Goal: Information Seeking & Learning: Learn about a topic

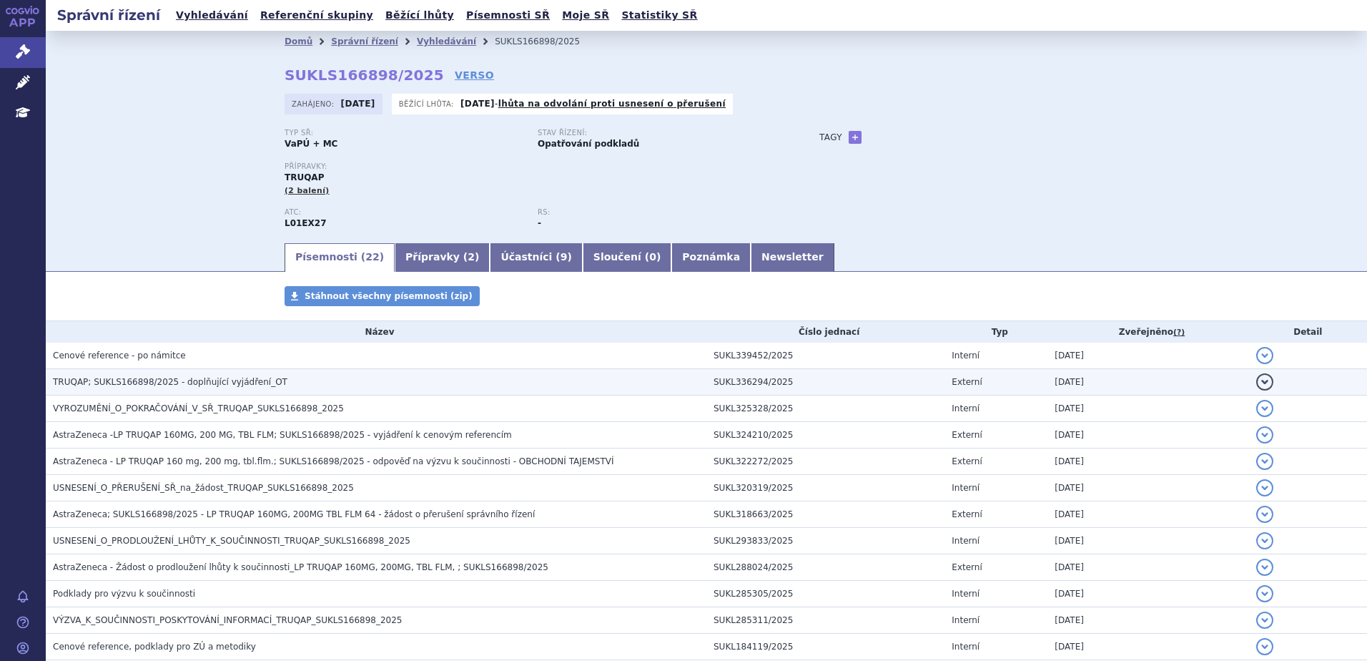
click at [595, 391] on td "TRUQAP; SUKLS166898/2025 - doplňující vyjádření_OT" at bounding box center [376, 382] width 661 height 26
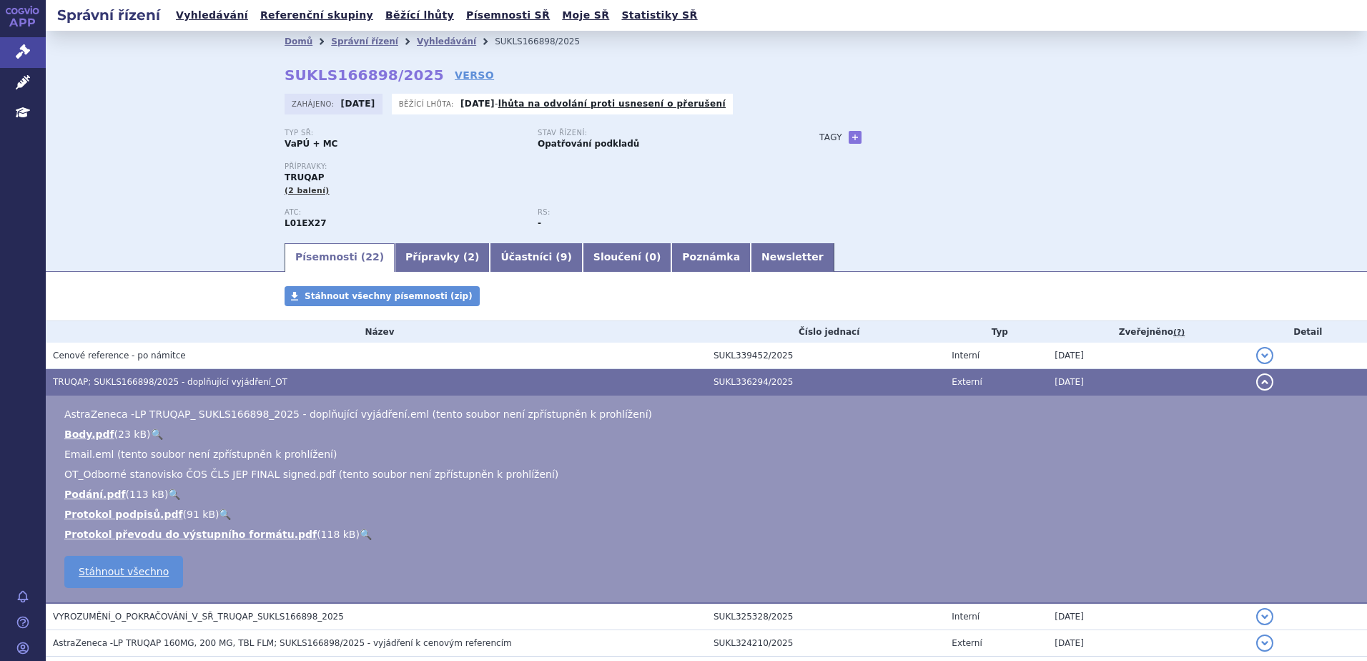
click at [1257, 382] on button "detail" at bounding box center [1264, 381] width 17 height 17
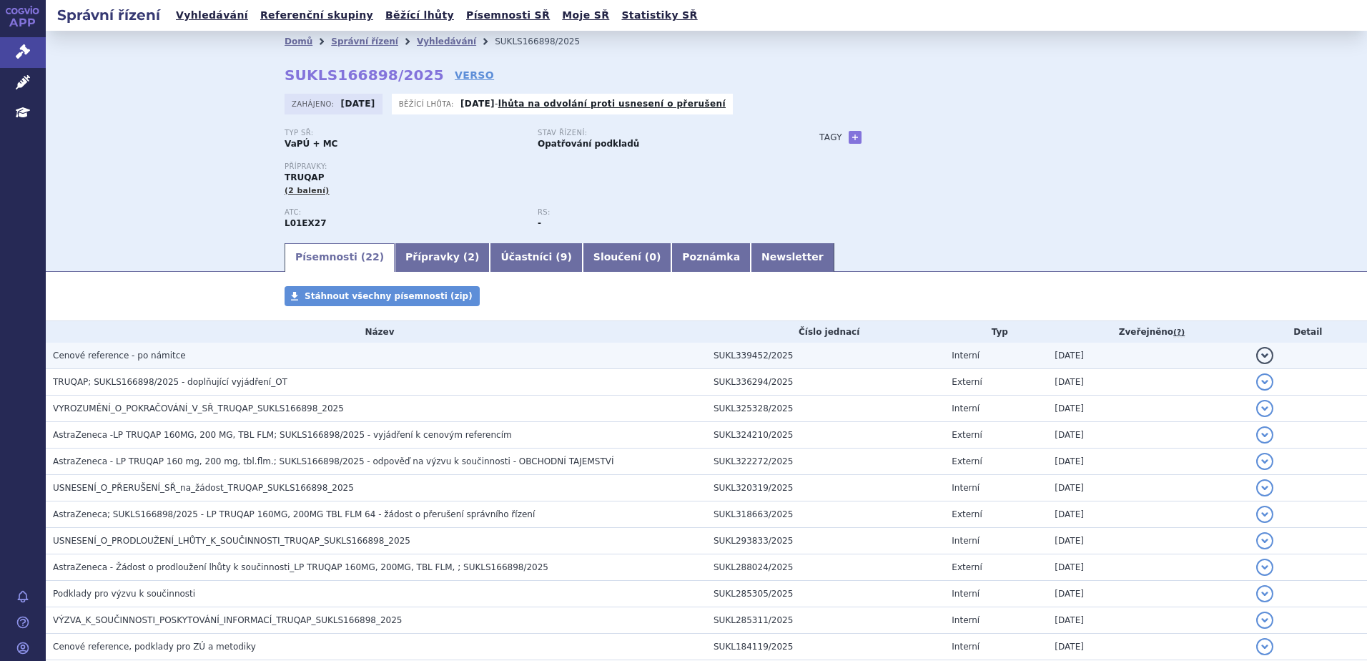
click at [1256, 357] on button "detail" at bounding box center [1264, 355] width 17 height 17
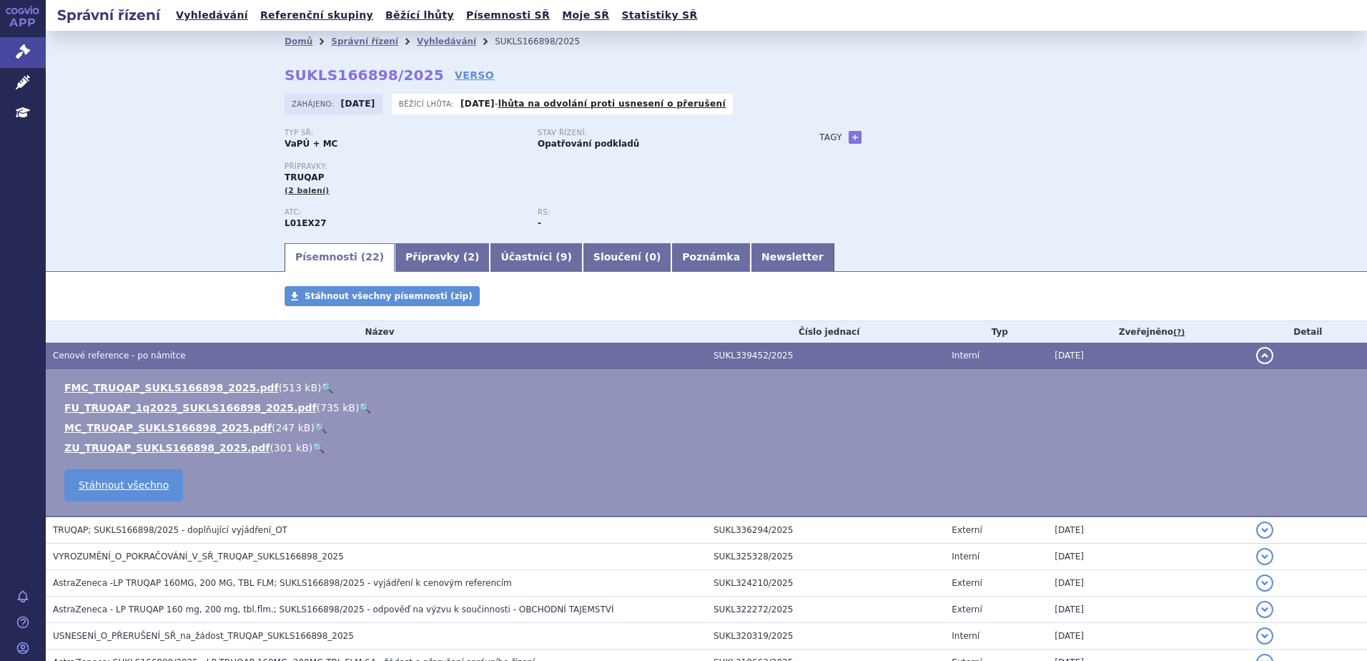
click at [359, 404] on link "🔍" at bounding box center [365, 407] width 12 height 11
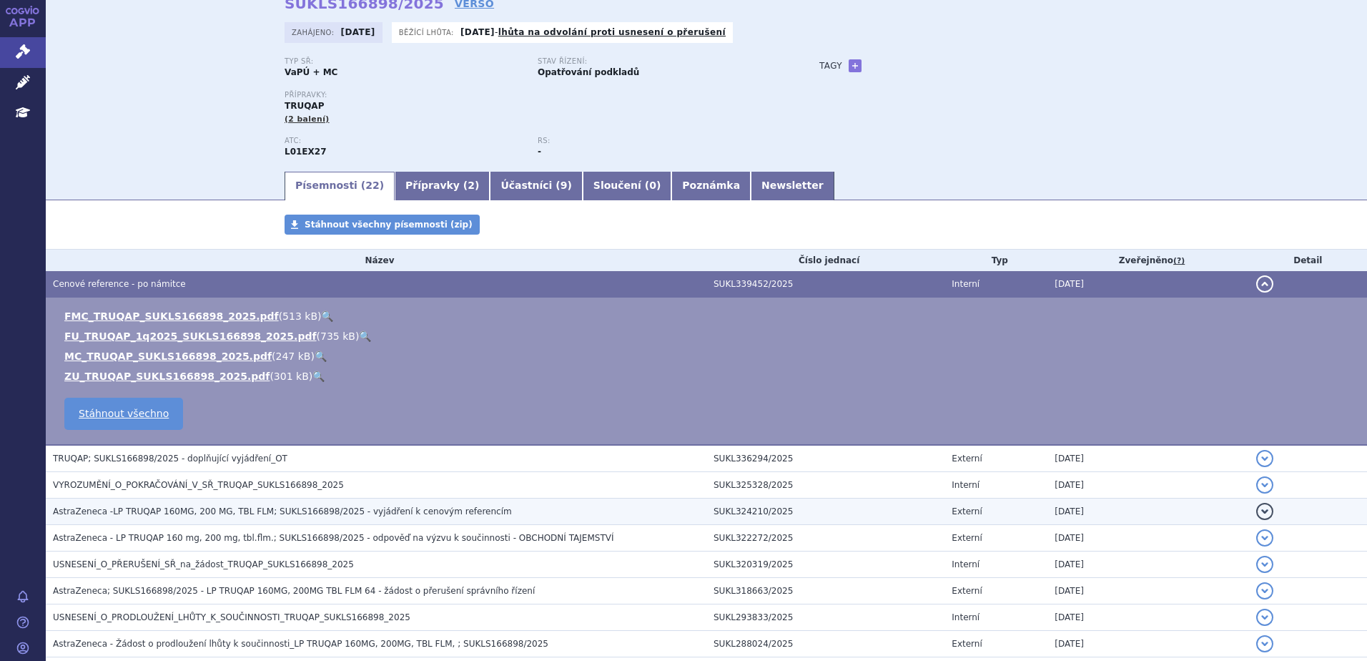
click at [483, 512] on h3 "AstraZeneca -LP TRUQAP 160MG, 200 MG, TBL FLM; SUKLS166898/2025 - vyjádření k c…" at bounding box center [379, 511] width 653 height 14
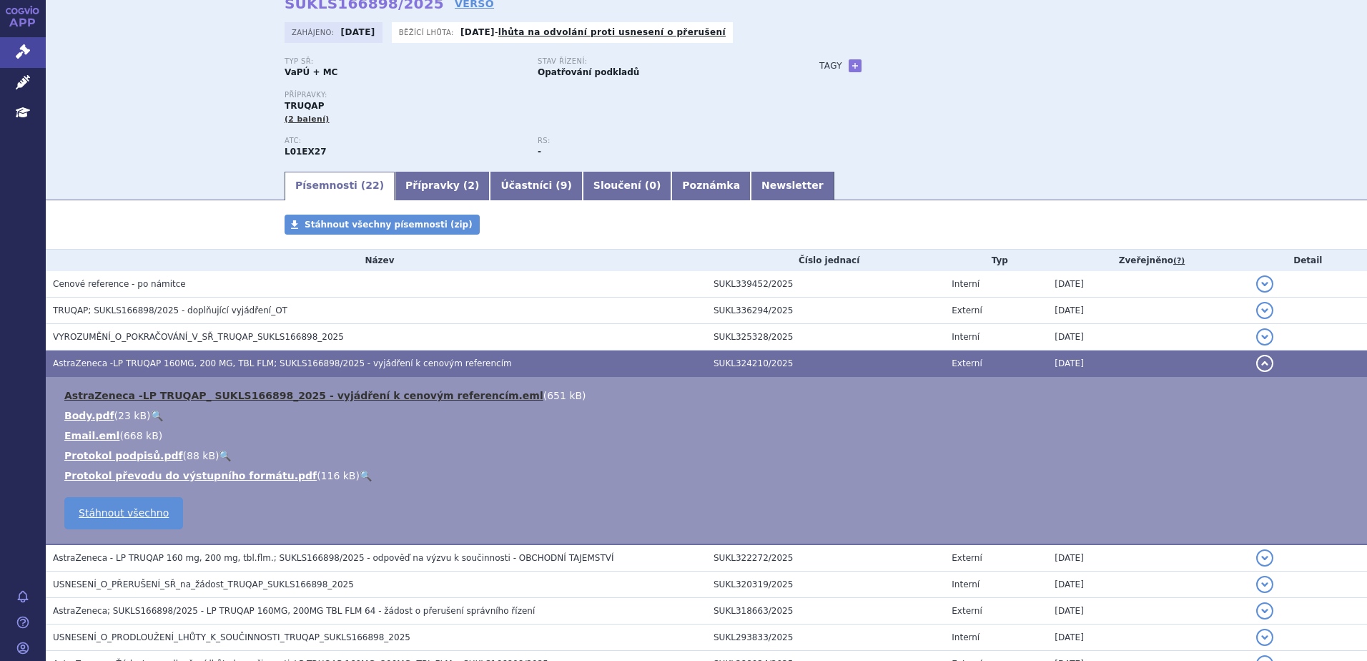
click at [382, 394] on link "AstraZeneca -LP TRUQAP_ SUKLS166898_2025 - vyjádření k cenovým referencím.eml" at bounding box center [303, 395] width 479 height 11
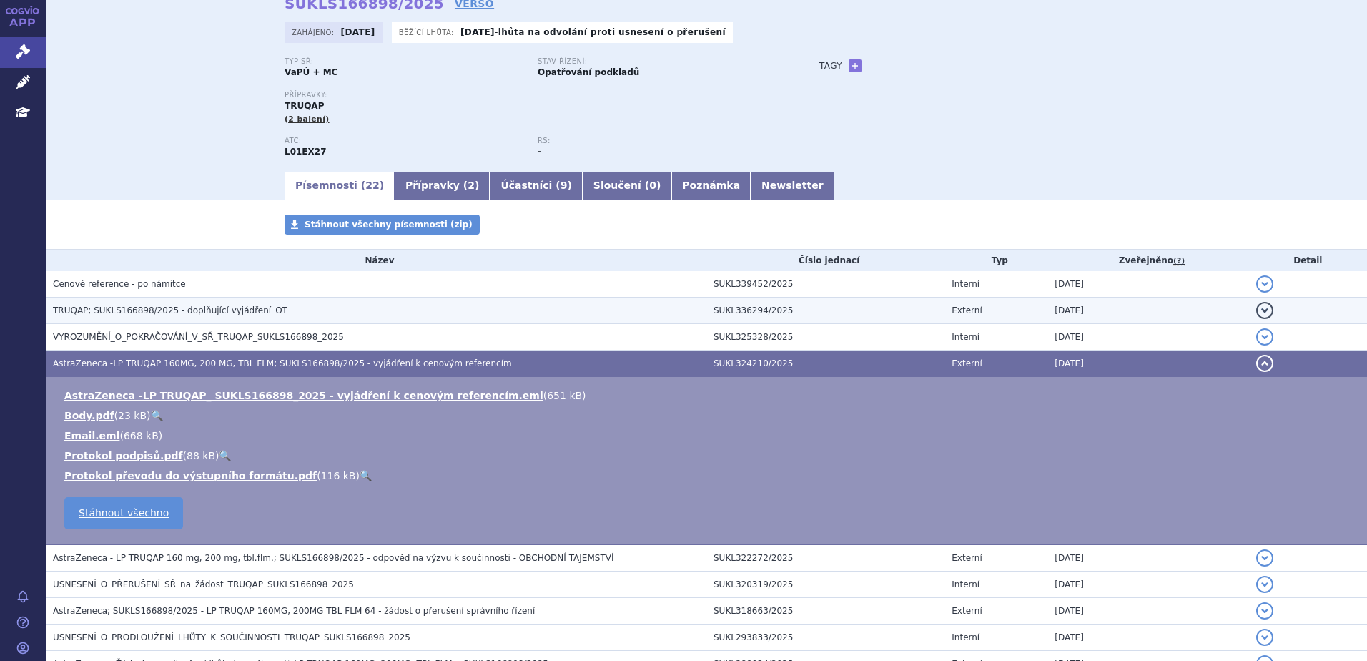
click at [156, 301] on td "TRUQAP; SUKLS166898/2025 - doplňující vyjádření_OT" at bounding box center [376, 310] width 661 height 26
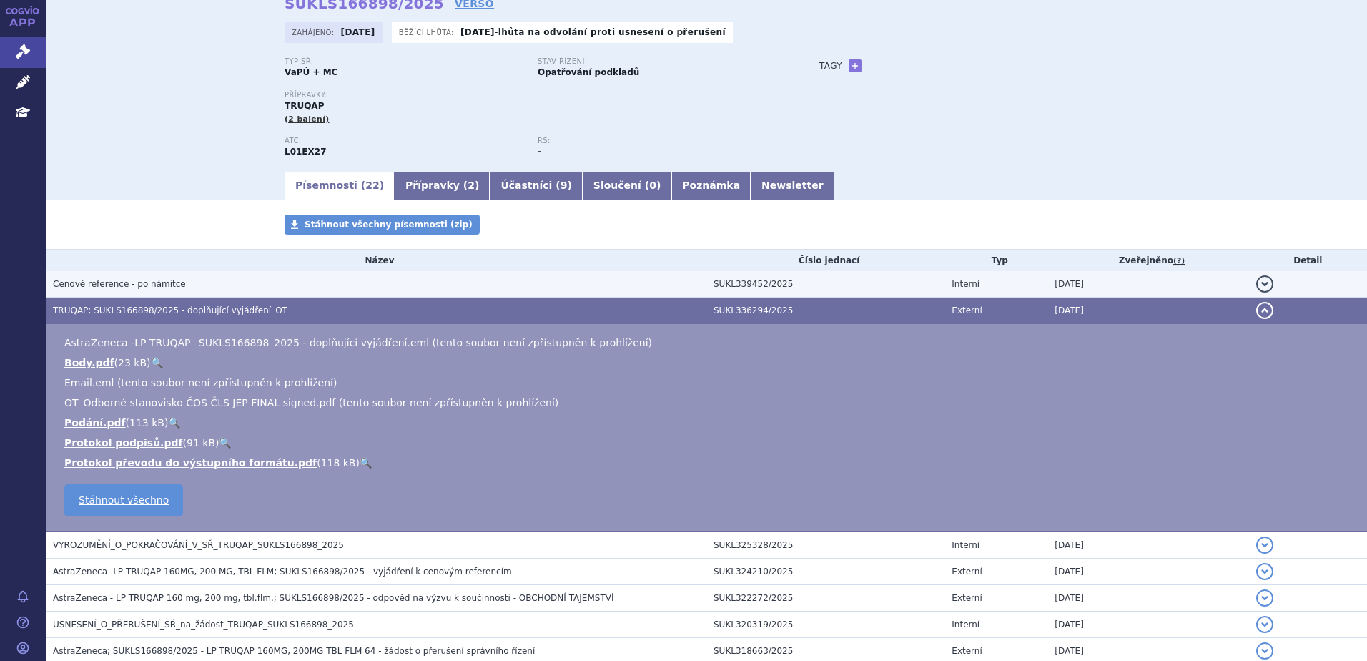
click at [159, 288] on span "Cenové reference - po námitce" at bounding box center [119, 284] width 133 height 10
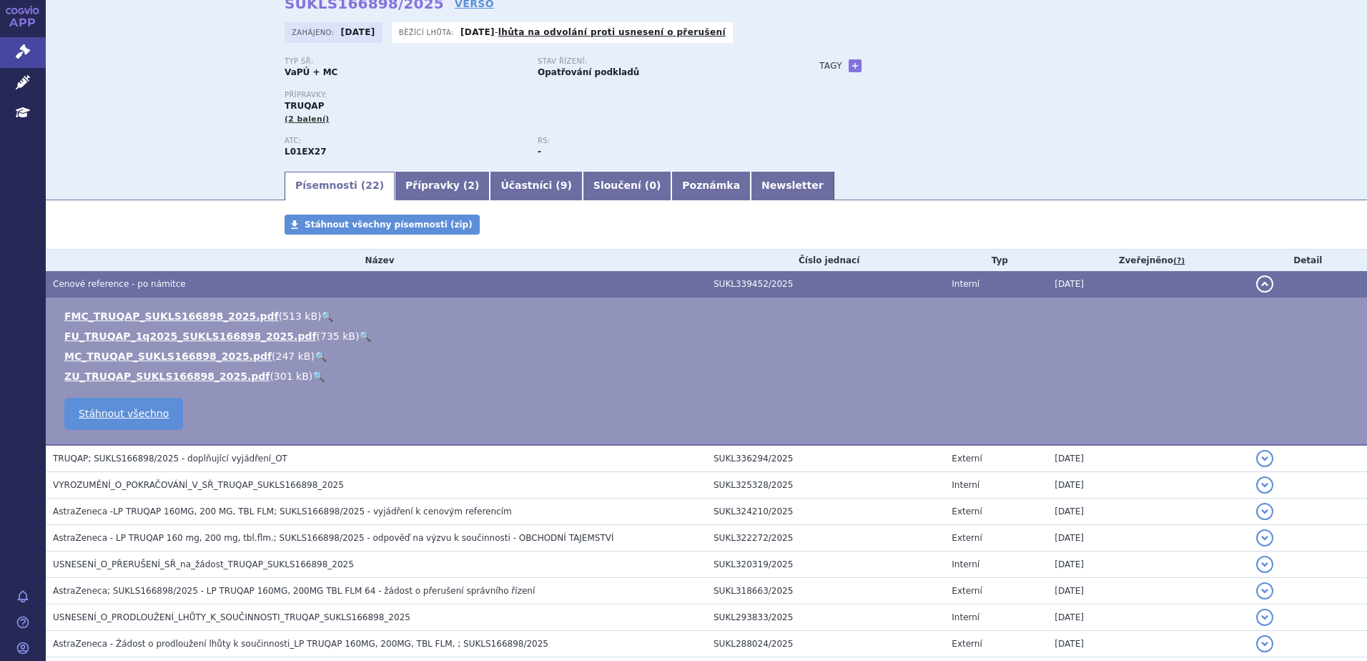
click at [359, 334] on link "🔍" at bounding box center [365, 335] width 12 height 11
click at [321, 316] on link "🔍" at bounding box center [327, 315] width 12 height 11
click at [315, 350] on link "🔍" at bounding box center [321, 355] width 12 height 11
click at [312, 370] on link "🔍" at bounding box center [318, 375] width 12 height 11
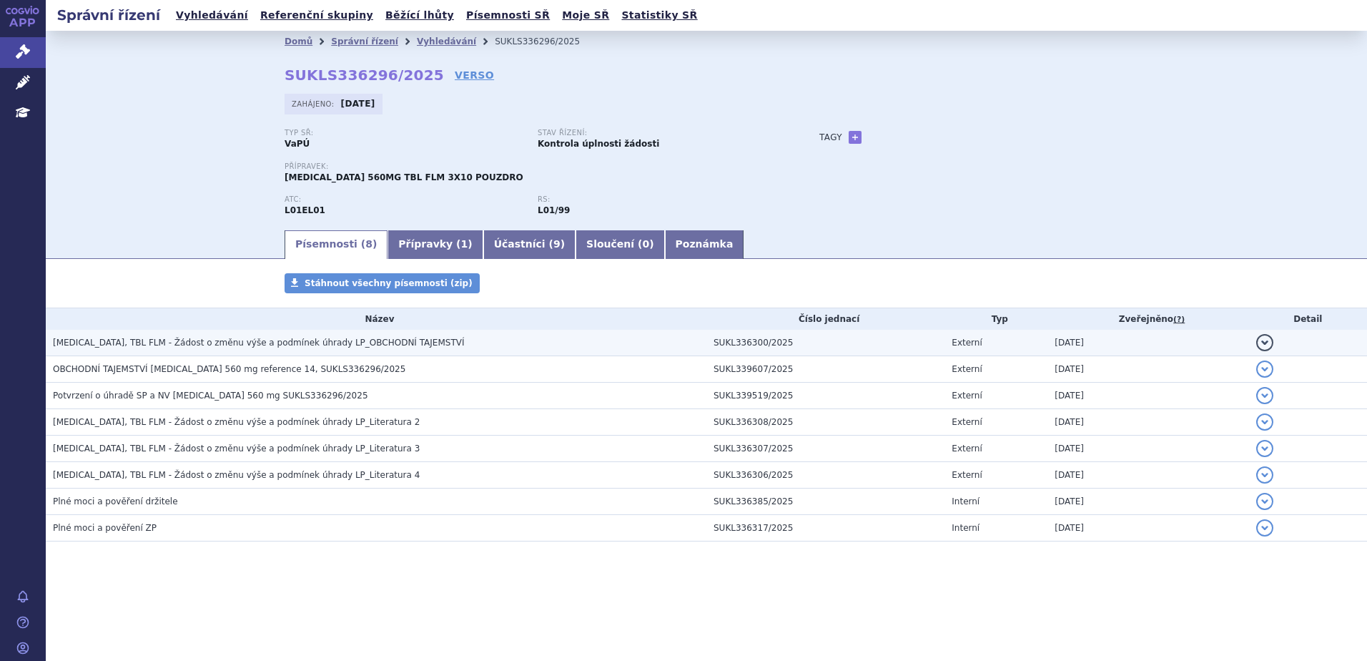
click at [174, 346] on span "[MEDICAL_DATA], TBL FLM - Žádost o změnu výše a podmínek úhrady LP_OBCHODNÍ TAJ…" at bounding box center [259, 342] width 412 height 10
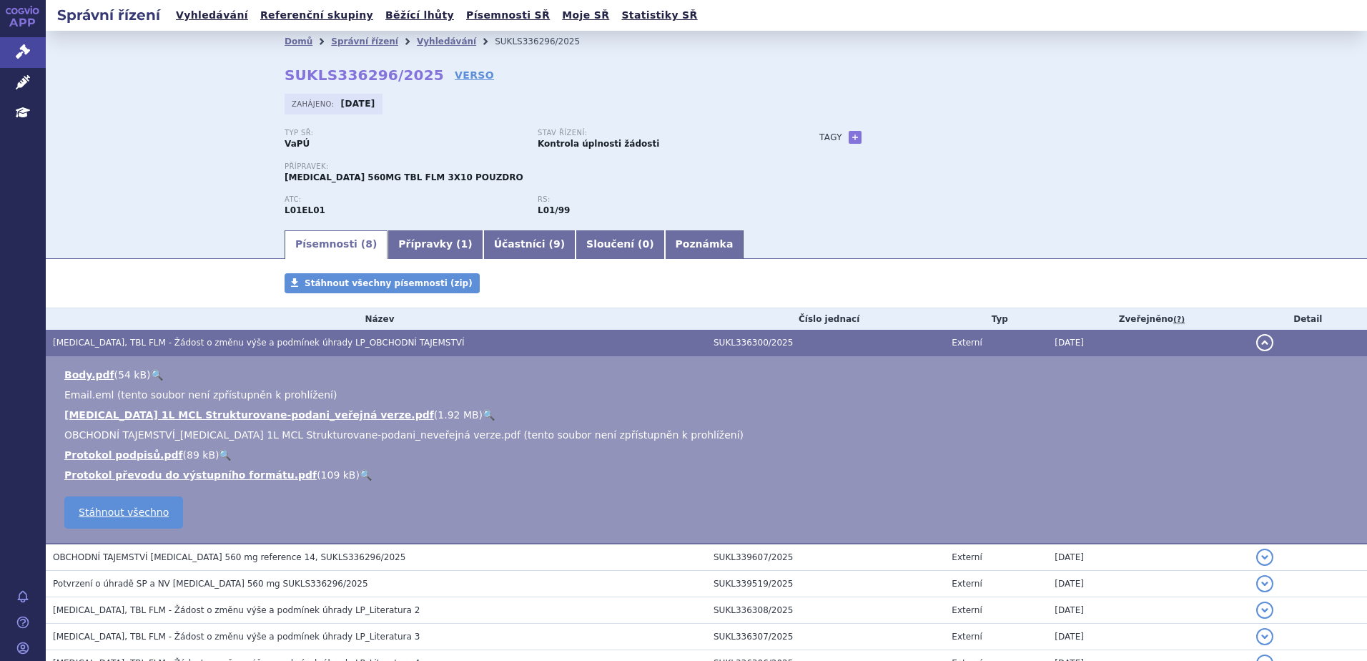
click at [483, 417] on link "🔍" at bounding box center [489, 414] width 12 height 11
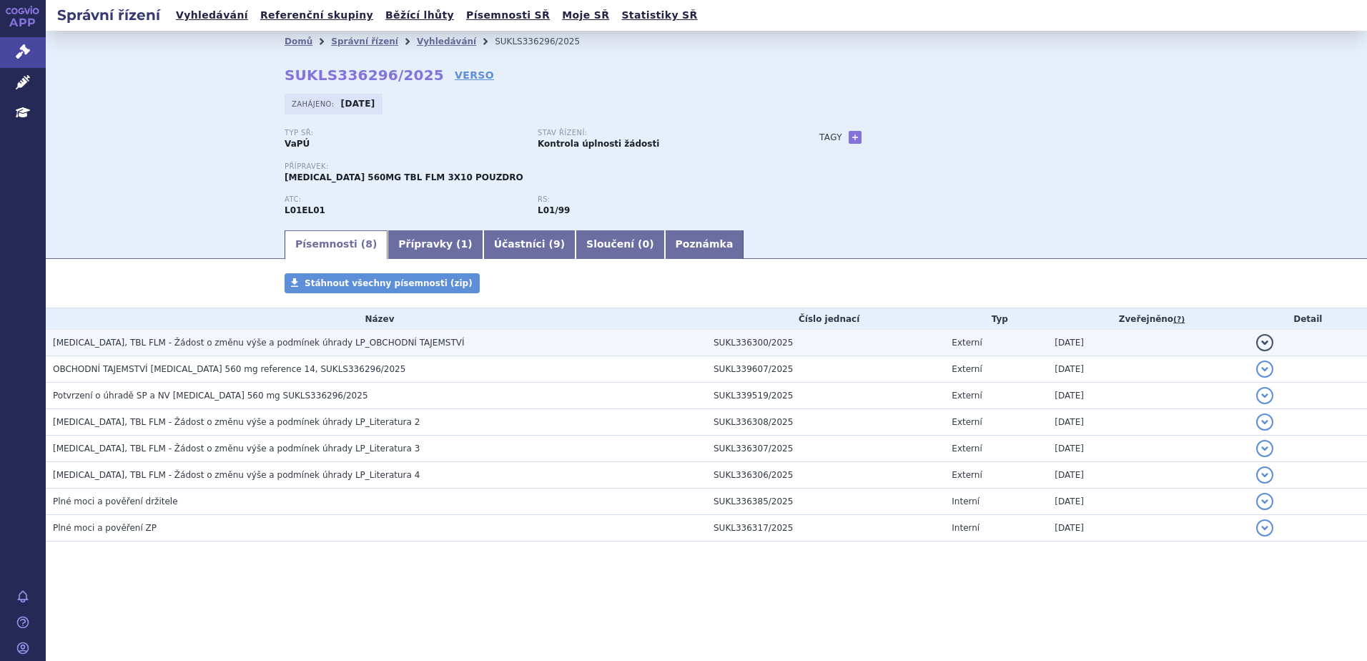
click at [585, 340] on h3 "[MEDICAL_DATA], TBL FLM - Žádost o změnu výše a podmínek úhrady LP_OBCHODNÍ TAJ…" at bounding box center [379, 342] width 653 height 14
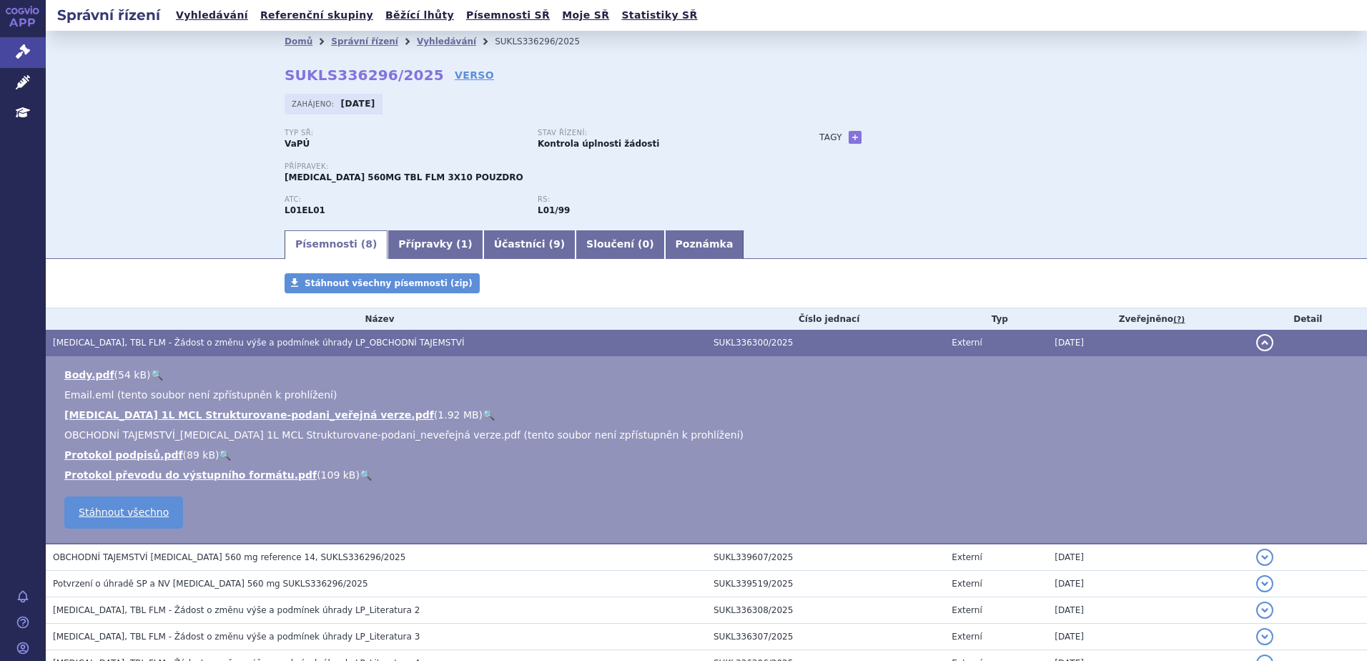
click at [483, 412] on link "🔍" at bounding box center [489, 414] width 12 height 11
